Goal: Task Accomplishment & Management: Use online tool/utility

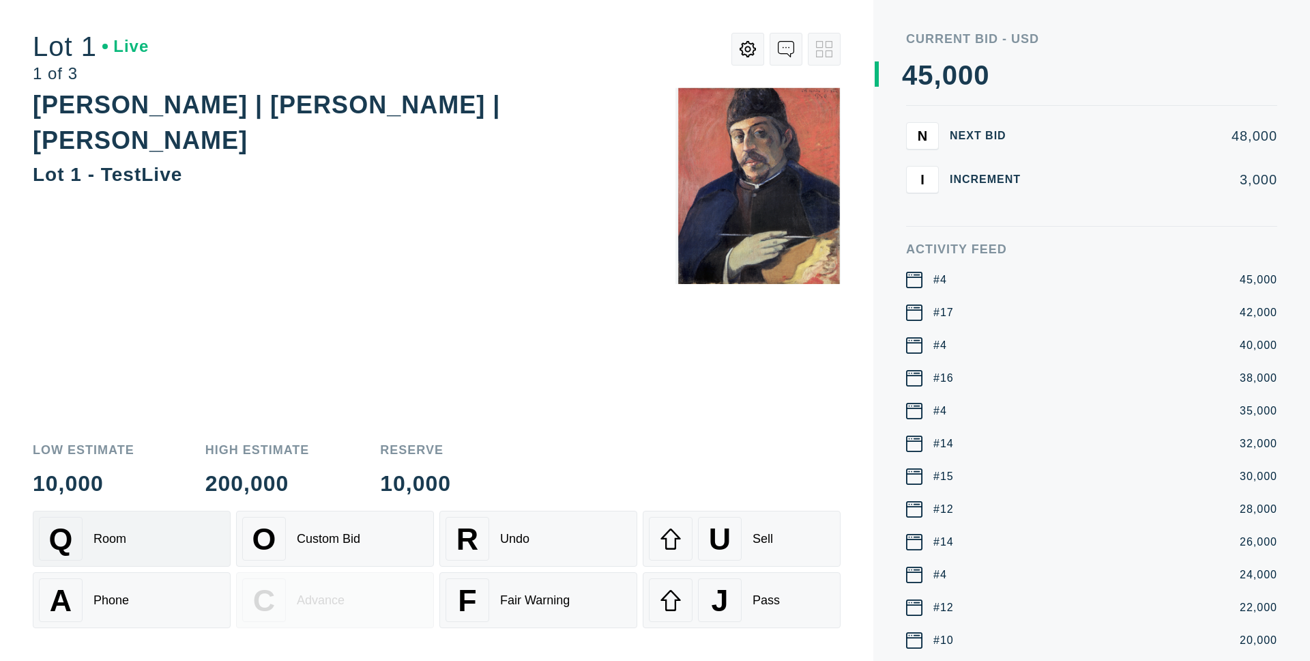
click at [149, 527] on div "Q Room" at bounding box center [132, 539] width 186 height 44
click at [153, 620] on div "A Phone" at bounding box center [132, 600] width 186 height 44
click at [566, 596] on div "Fair Warning" at bounding box center [535, 600] width 70 height 14
click at [577, 551] on div "R Undo" at bounding box center [539, 539] width 186 height 44
click at [163, 618] on div "A Phone" at bounding box center [132, 600] width 186 height 44
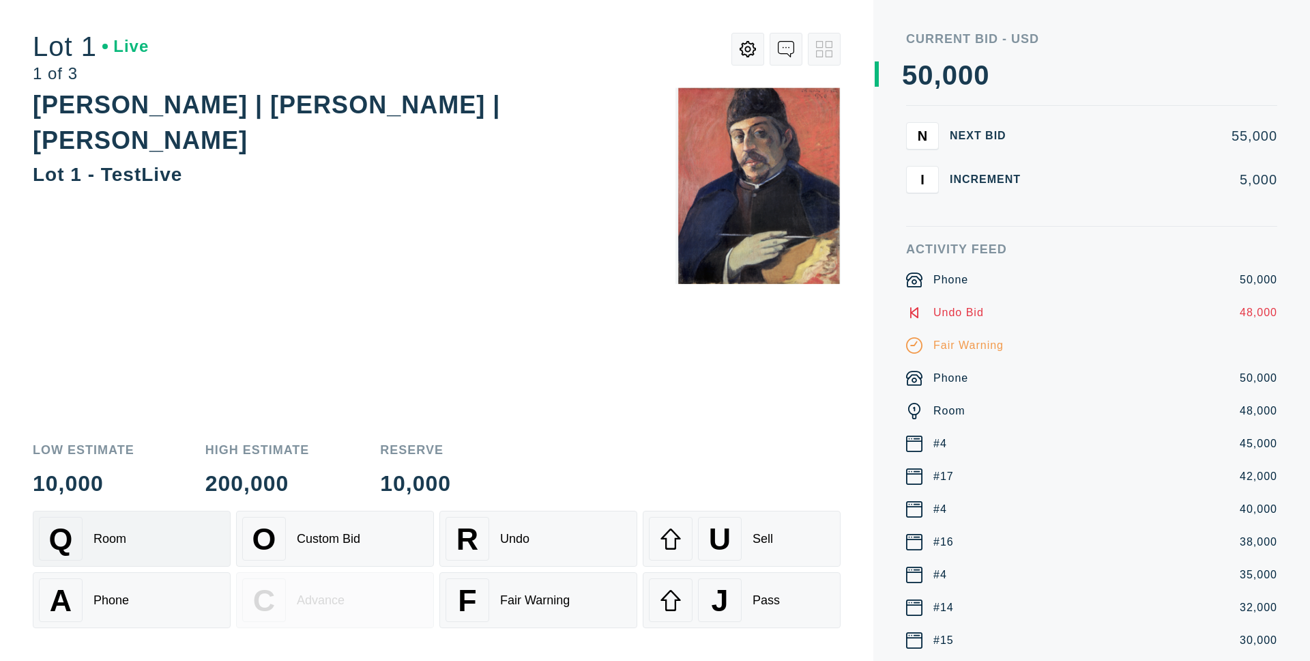
click at [130, 547] on div "Q Room" at bounding box center [132, 539] width 186 height 44
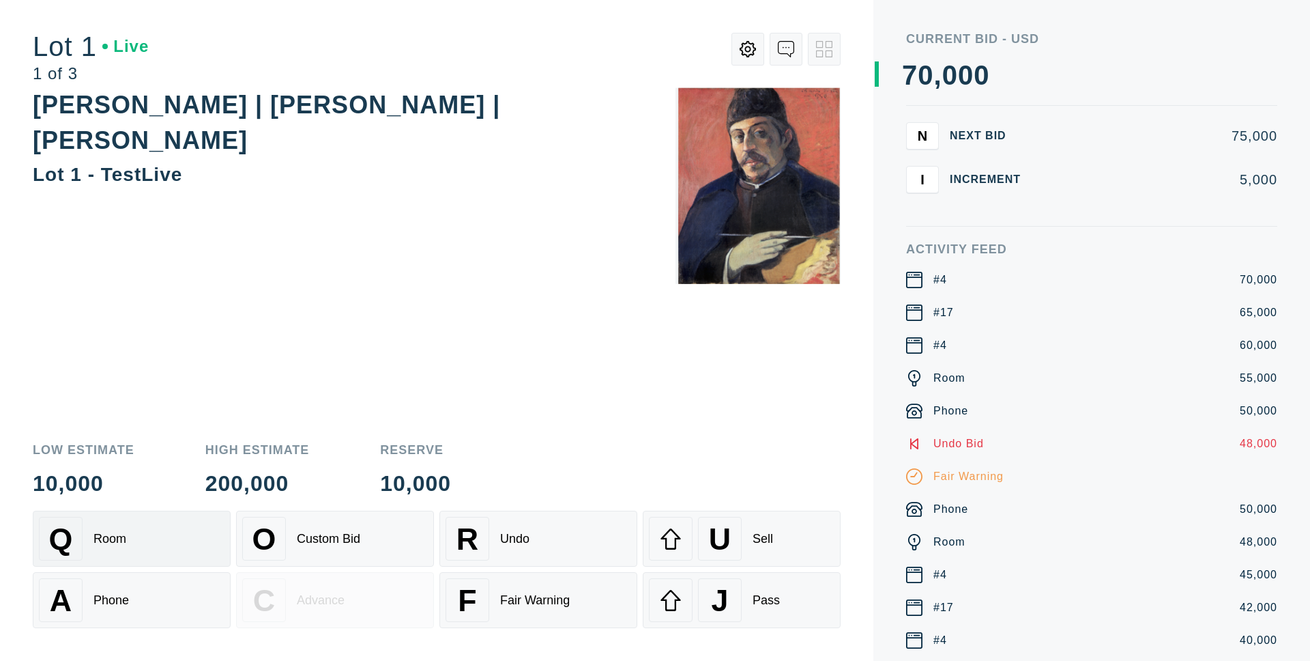
drag, startPoint x: 175, startPoint y: 540, endPoint x: 171, endPoint y: 555, distance: 15.1
click at [175, 540] on div "Q Room" at bounding box center [132, 539] width 186 height 44
click at [752, 530] on div "U Sell" at bounding box center [742, 539] width 186 height 44
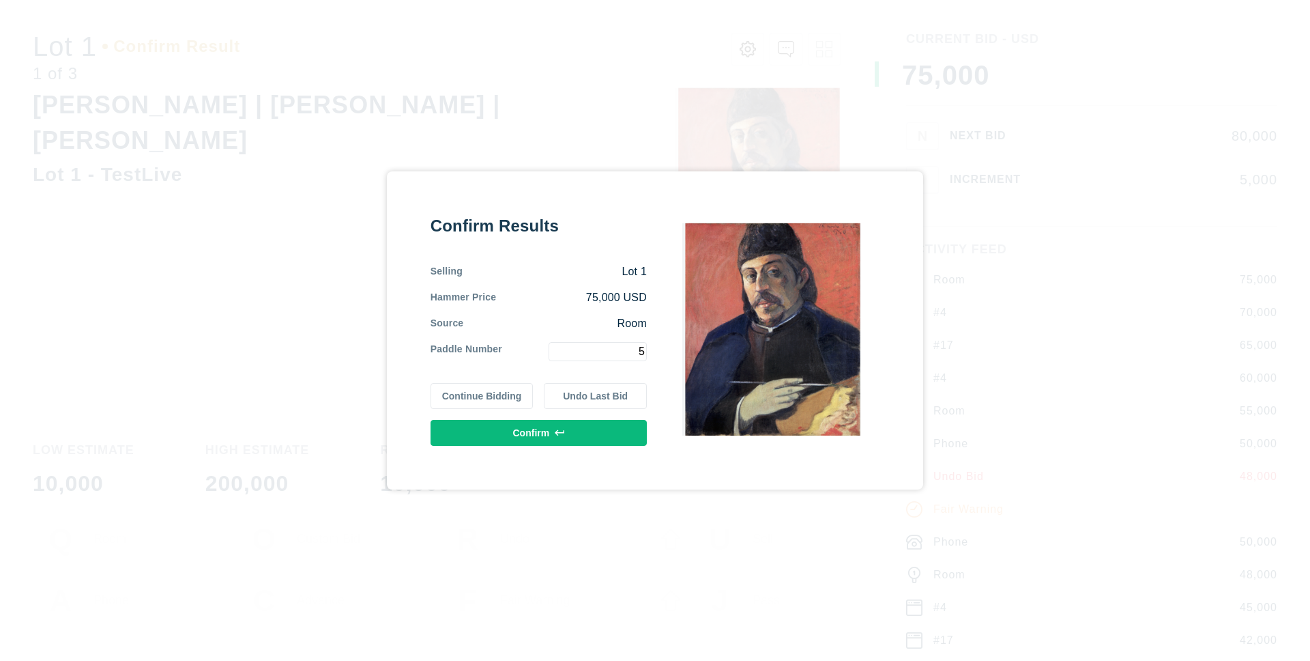
type input "5"
click at [603, 432] on button "Confirm" at bounding box center [539, 433] width 216 height 26
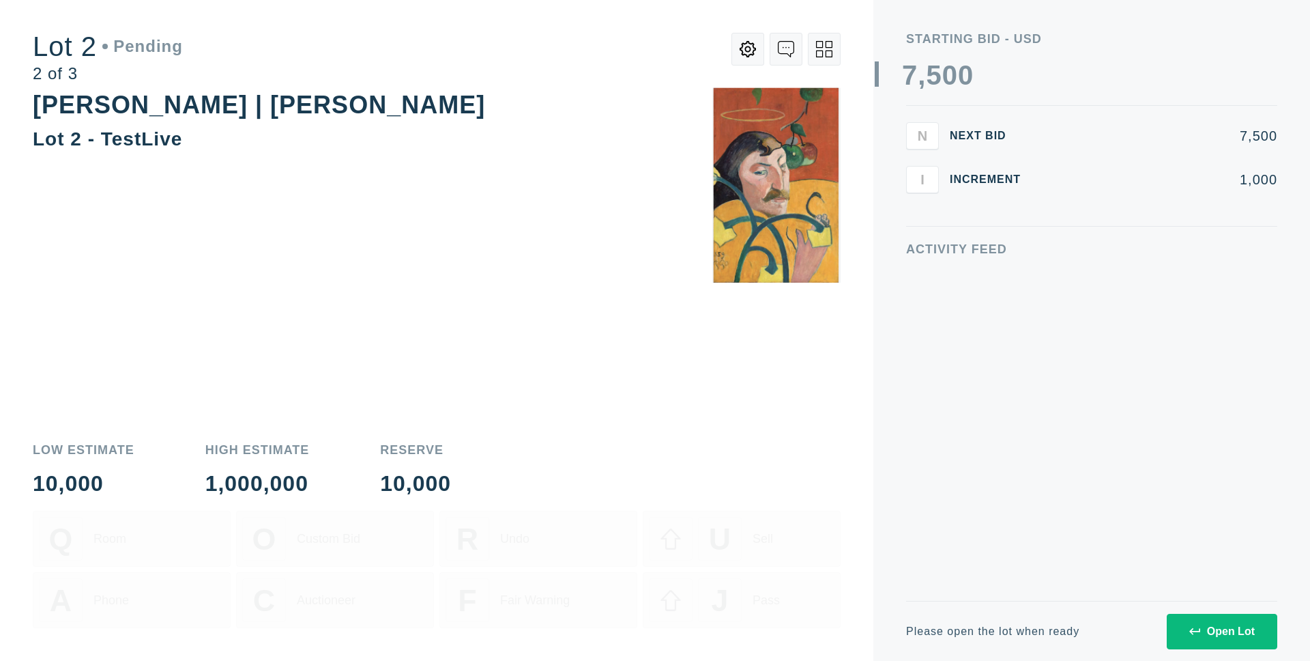
click at [1234, 635] on div "Open Lot" at bounding box center [1222, 631] width 66 height 12
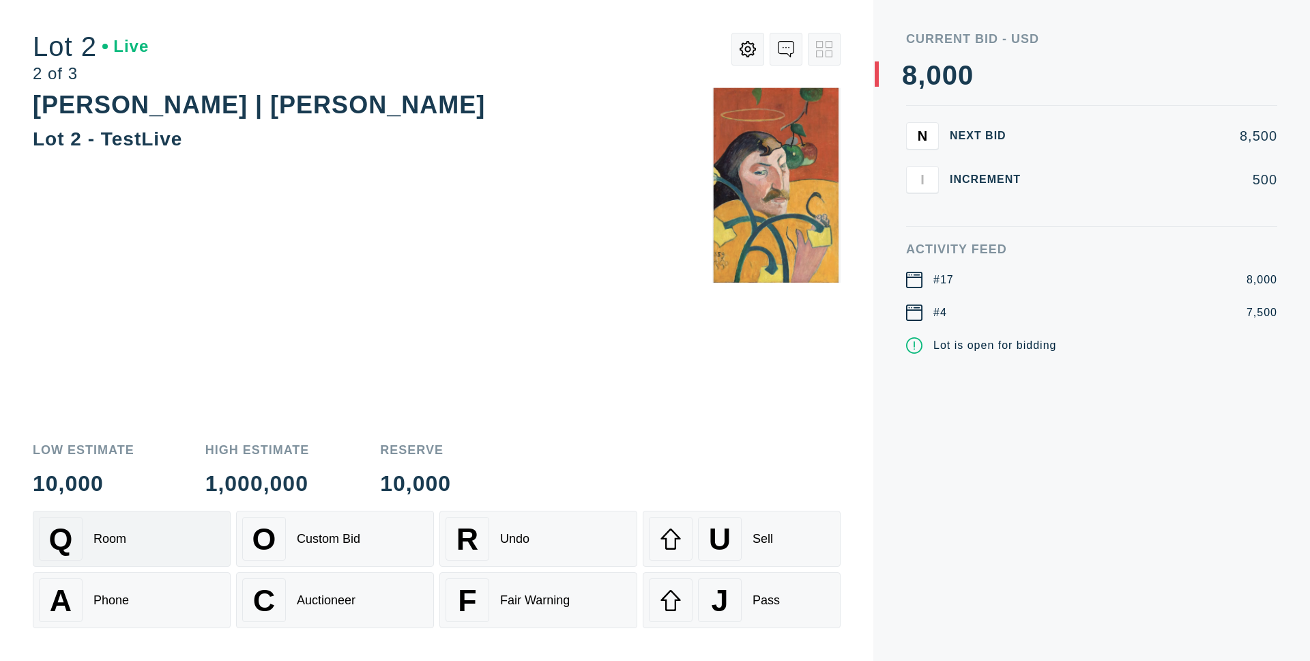
click at [147, 525] on div "Q Room" at bounding box center [132, 539] width 186 height 44
click at [128, 583] on div "A Phone" at bounding box center [132, 600] width 186 height 44
